Goal: Contribute content: Add original content to the website for others to see

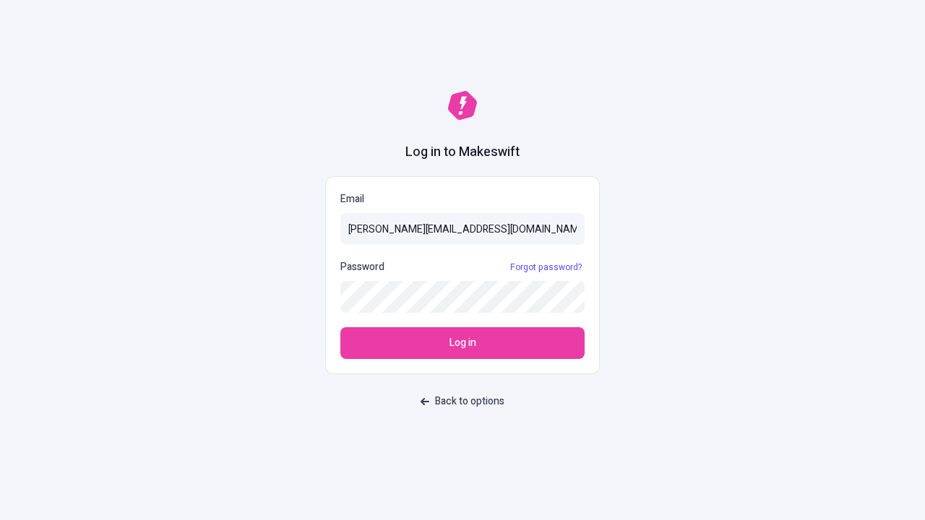
type input "[PERSON_NAME][EMAIL_ADDRESS][DOMAIN_NAME]"
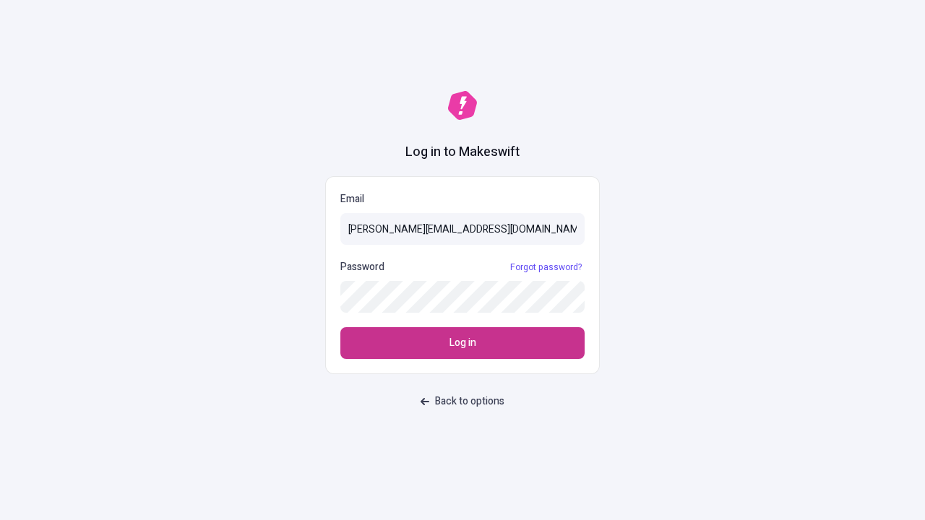
click at [462, 343] on span "Log in" at bounding box center [462, 343] width 27 height 16
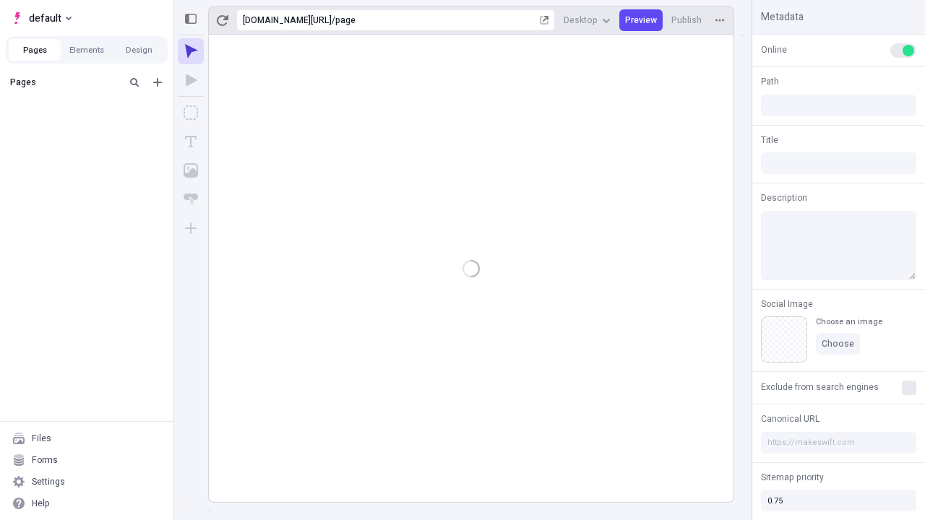
type input "/page"
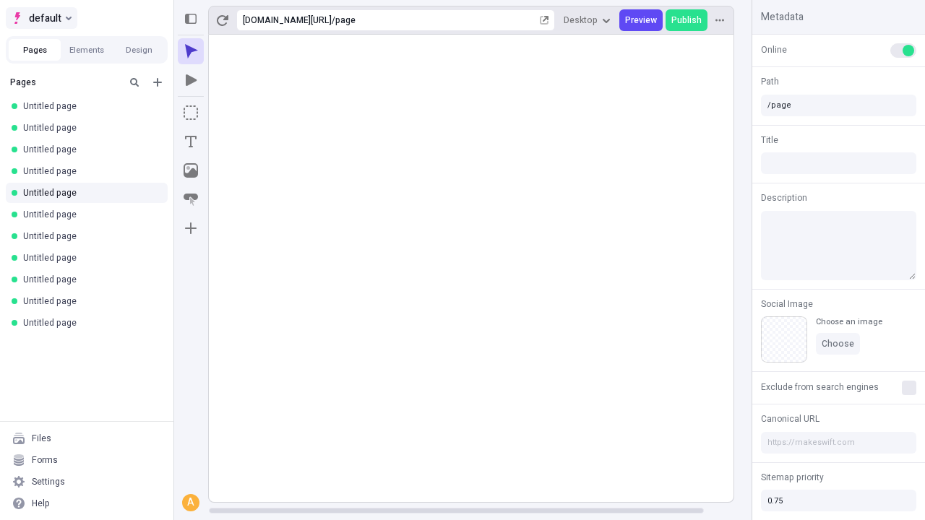
click at [40, 18] on span "default" at bounding box center [45, 17] width 33 height 17
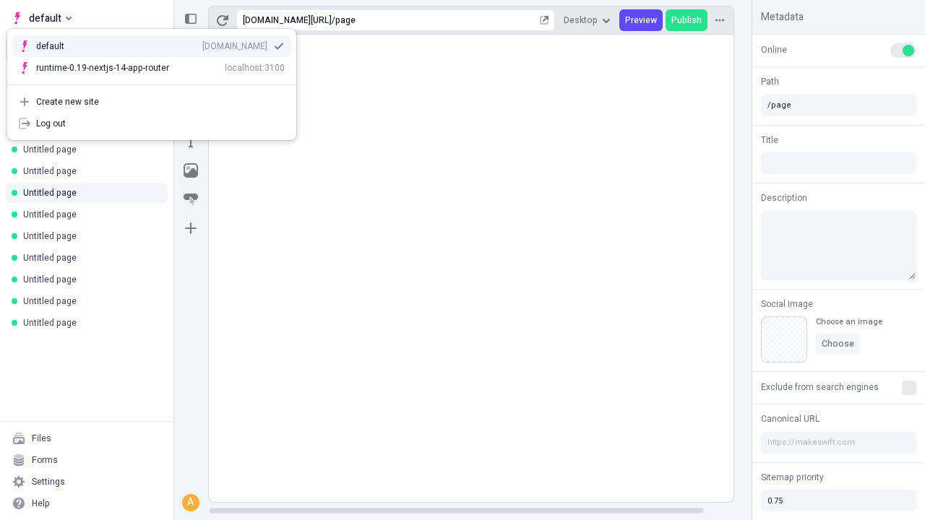
click at [152, 102] on div "Create new site" at bounding box center [160, 102] width 249 height 12
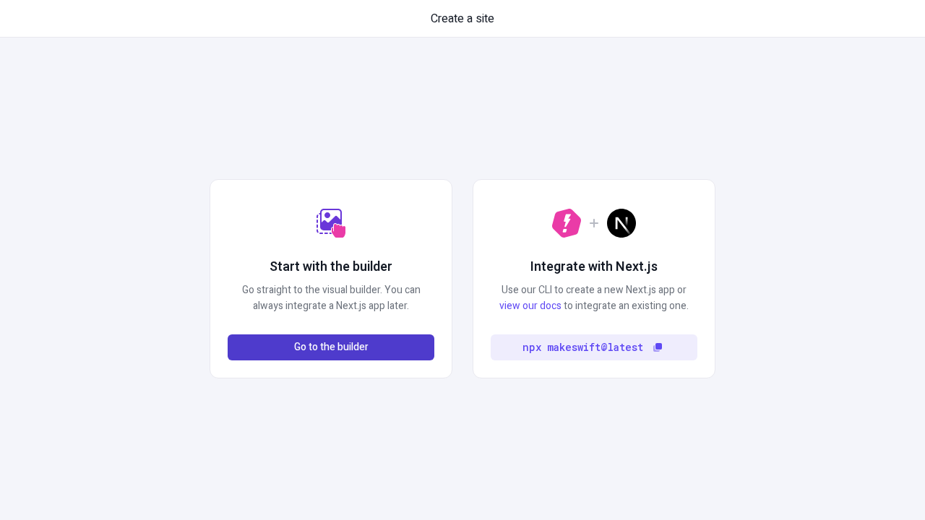
click at [331, 348] on span "Go to the builder" at bounding box center [331, 348] width 74 height 16
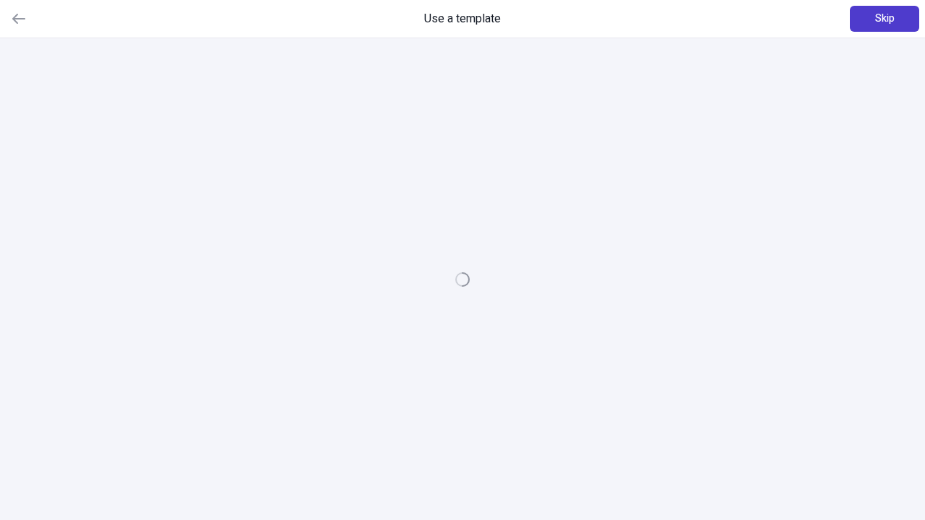
click at [884, 19] on span "Skip" at bounding box center [885, 19] width 20 height 16
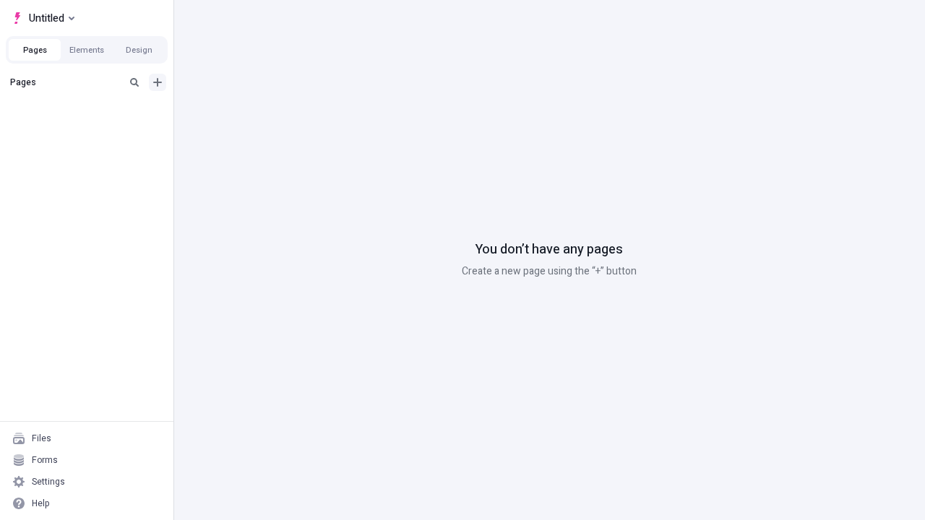
click at [158, 82] on icon "Add new" at bounding box center [157, 82] width 9 height 9
click at [234, 112] on span "Blank page" at bounding box center [243, 112] width 90 height 12
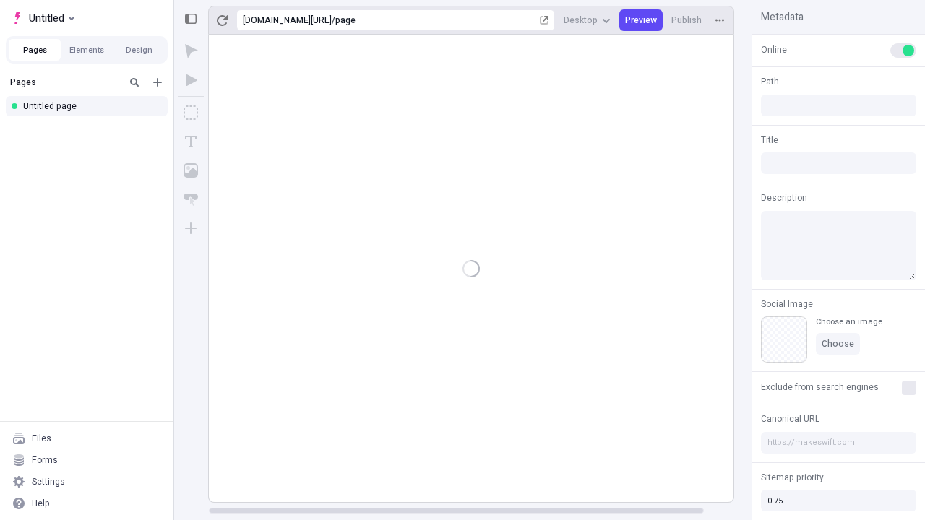
type input "/page"
click at [191, 113] on icon "Box" at bounding box center [191, 112] width 14 height 14
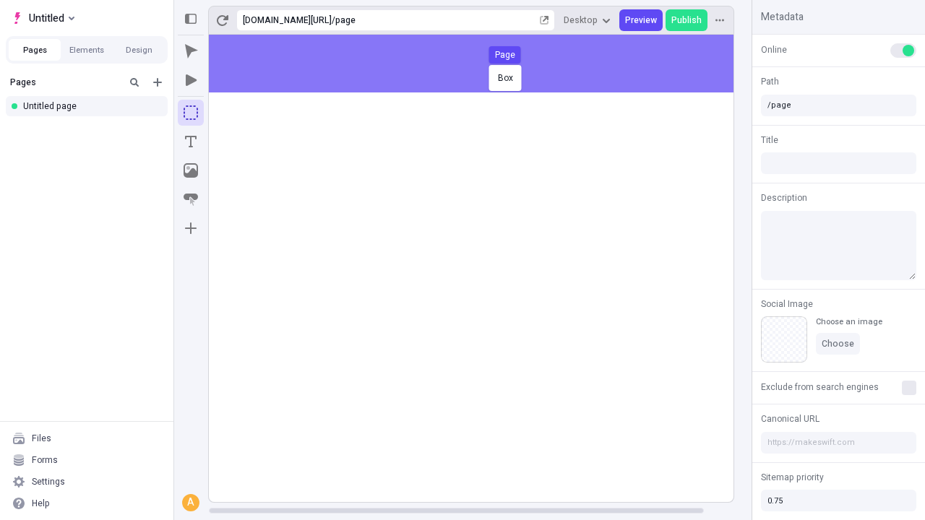
click at [486, 64] on div "Box Page" at bounding box center [462, 260] width 925 height 520
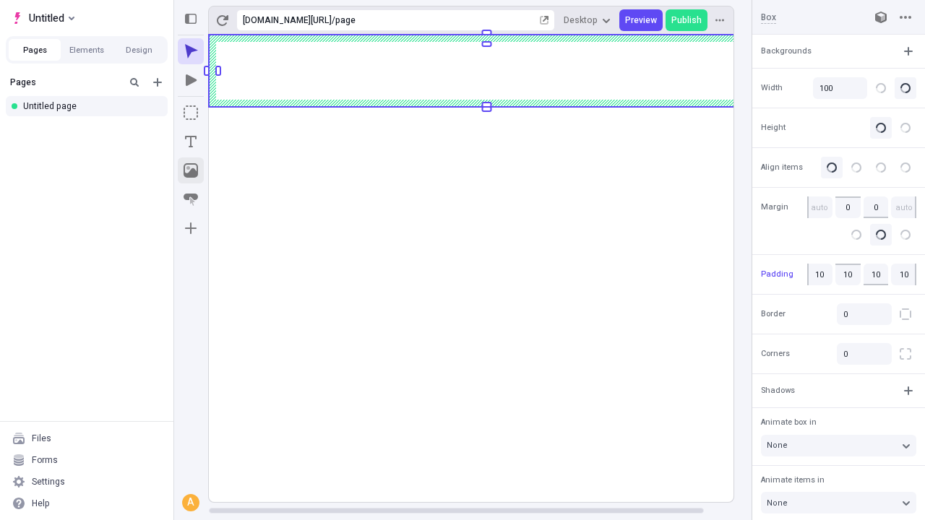
click at [191, 171] on icon "Image" at bounding box center [191, 170] width 14 height 14
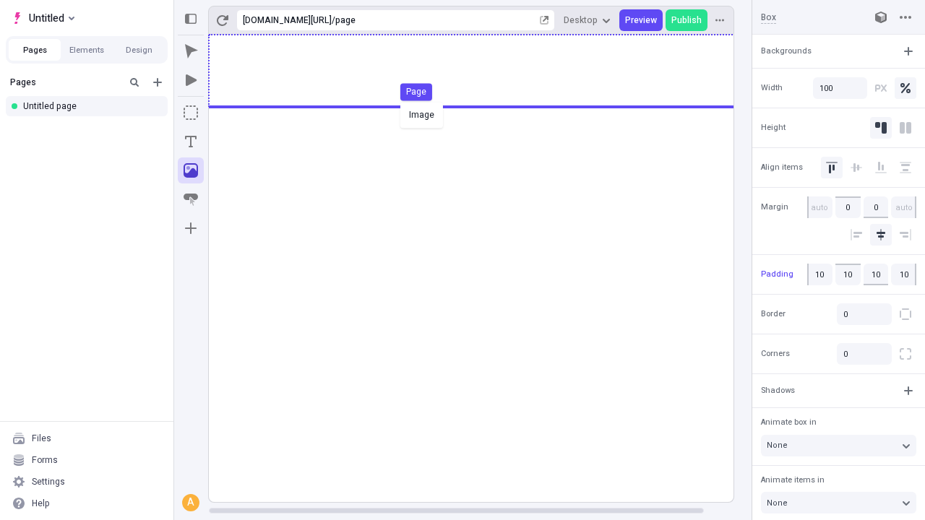
click at [486, 71] on div "Image Page" at bounding box center [462, 260] width 925 height 520
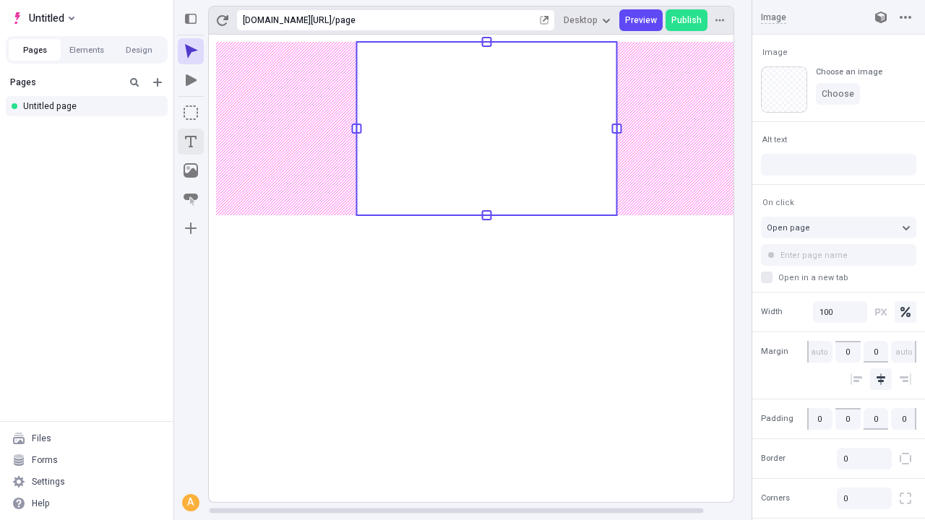
click at [191, 142] on icon "Text" at bounding box center [191, 142] width 12 height 12
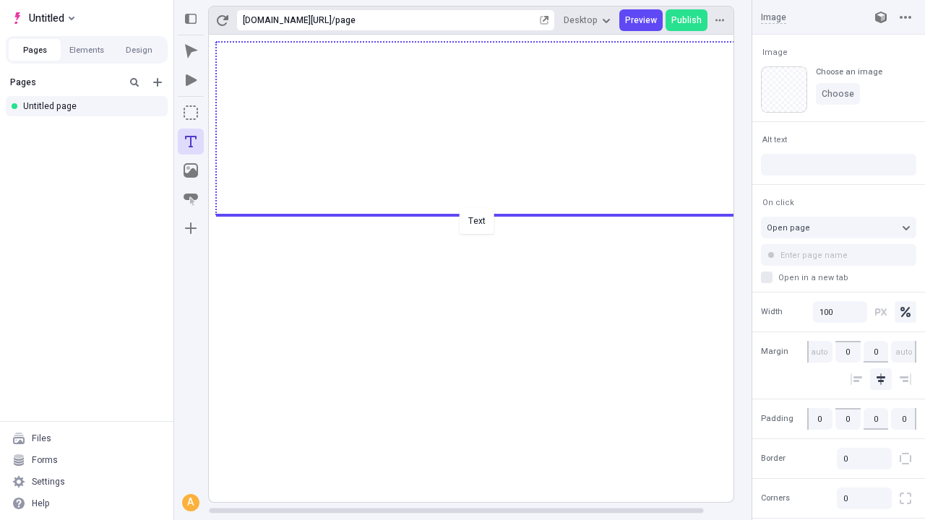
click at [486, 214] on div "Text" at bounding box center [462, 260] width 925 height 520
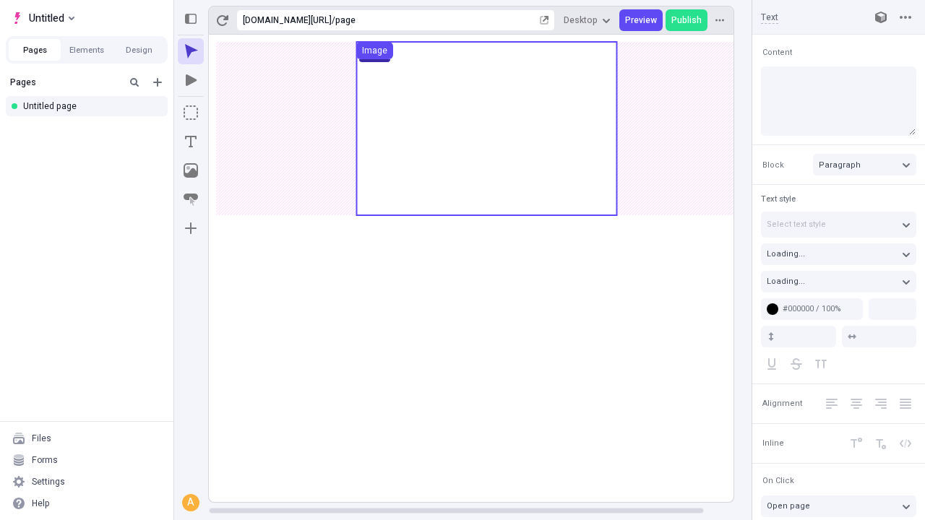
type input "18"
type input "1.5"
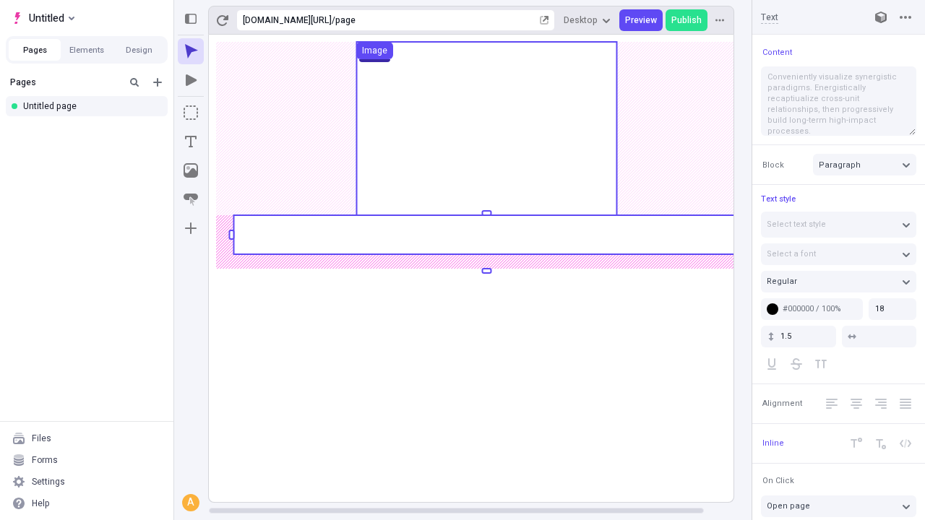
click at [486, 235] on rect at bounding box center [486, 234] width 506 height 39
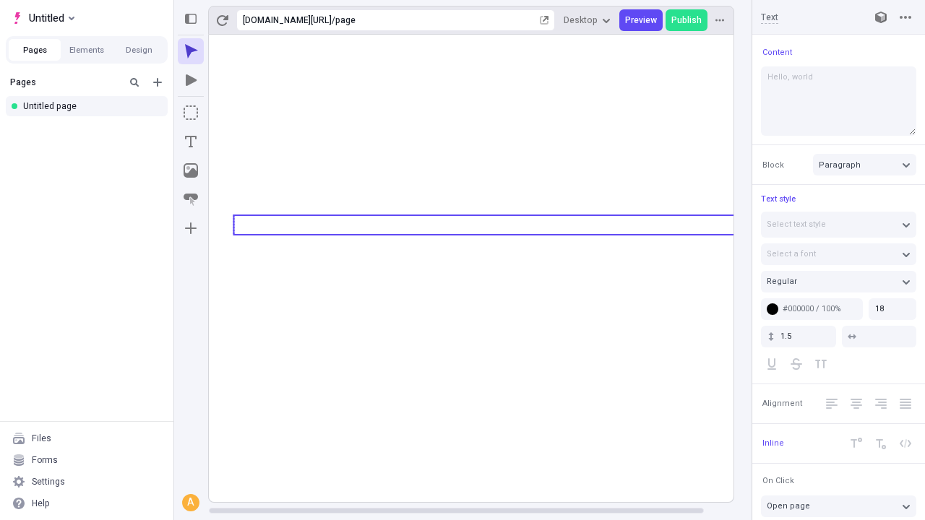
type textarea "Hello, world!"
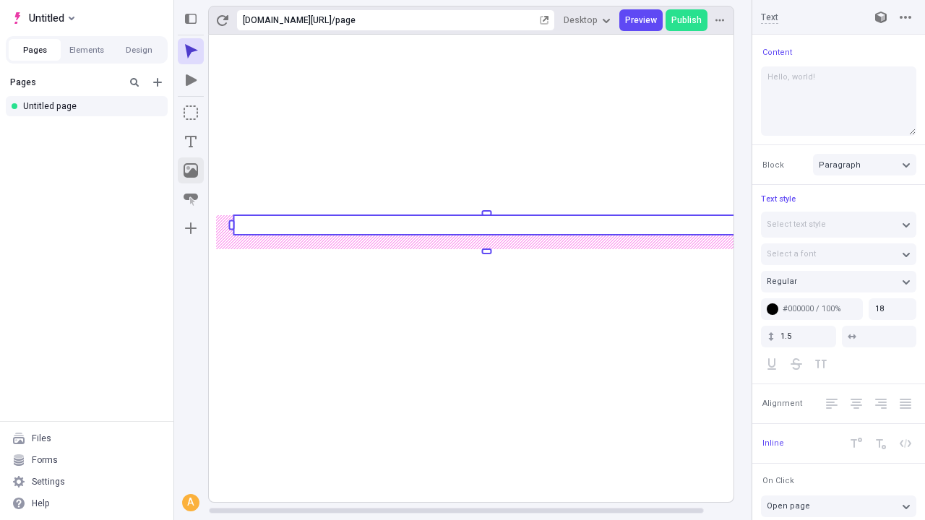
click at [191, 171] on icon "Image" at bounding box center [191, 170] width 14 height 14
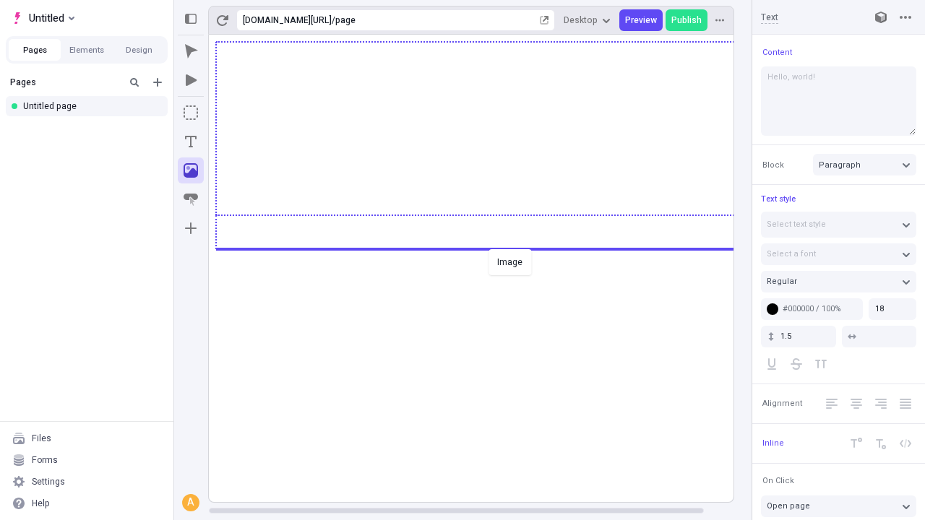
click at [486, 248] on div "Image" at bounding box center [462, 260] width 925 height 520
